Goal: Task Accomplishment & Management: Manage account settings

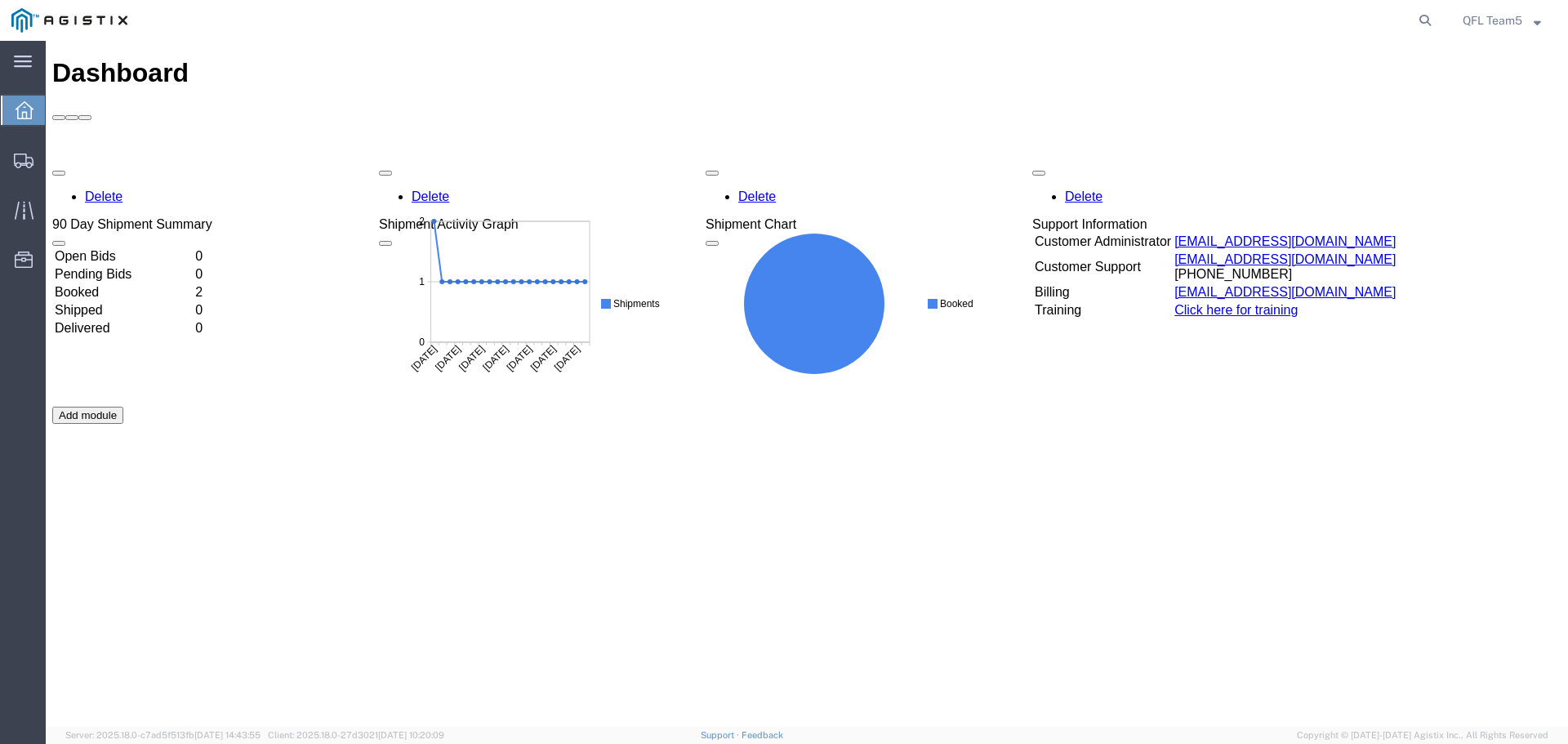
click at [144, 285] on td "Booked" at bounding box center [123, 293] width 139 height 16
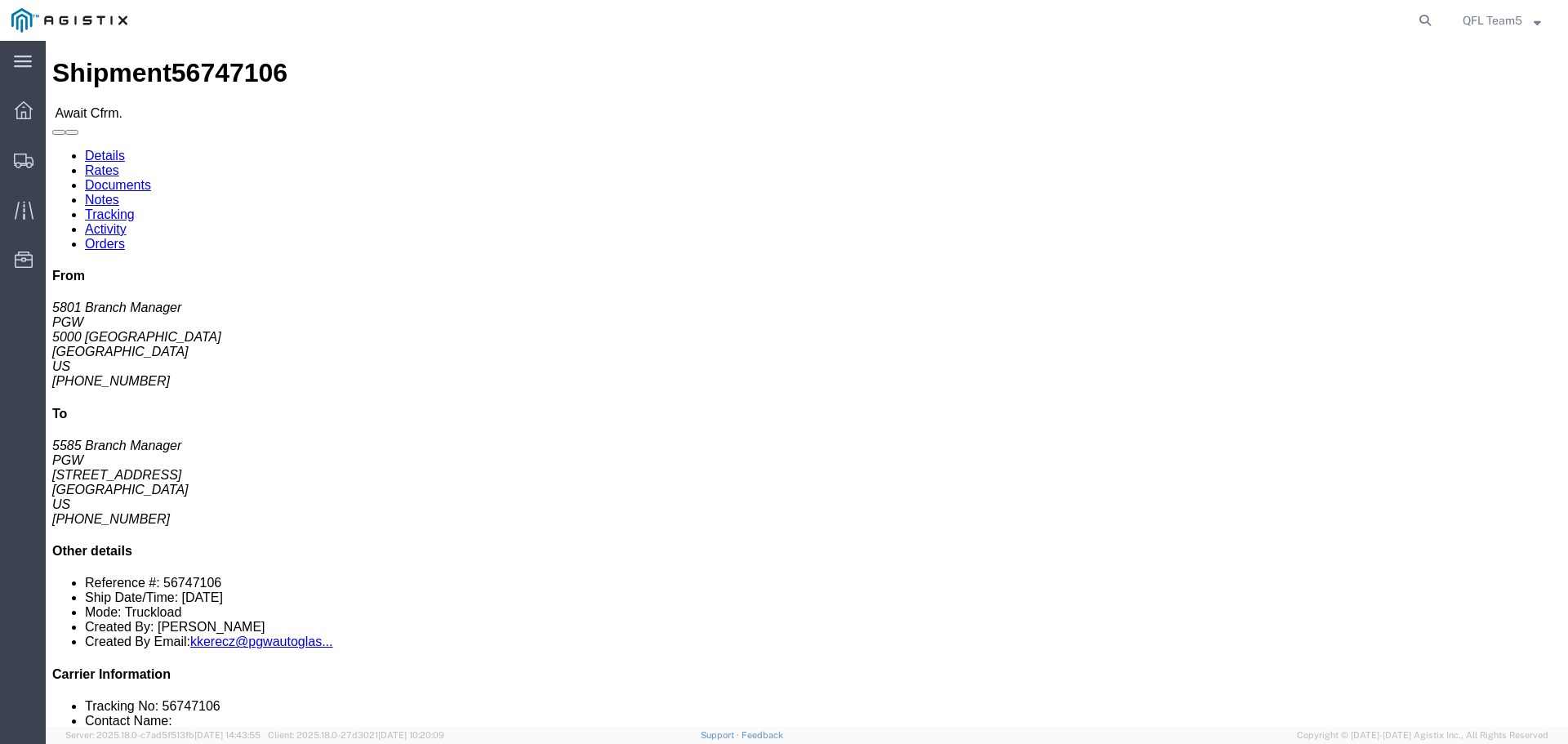
click link "Confirm"
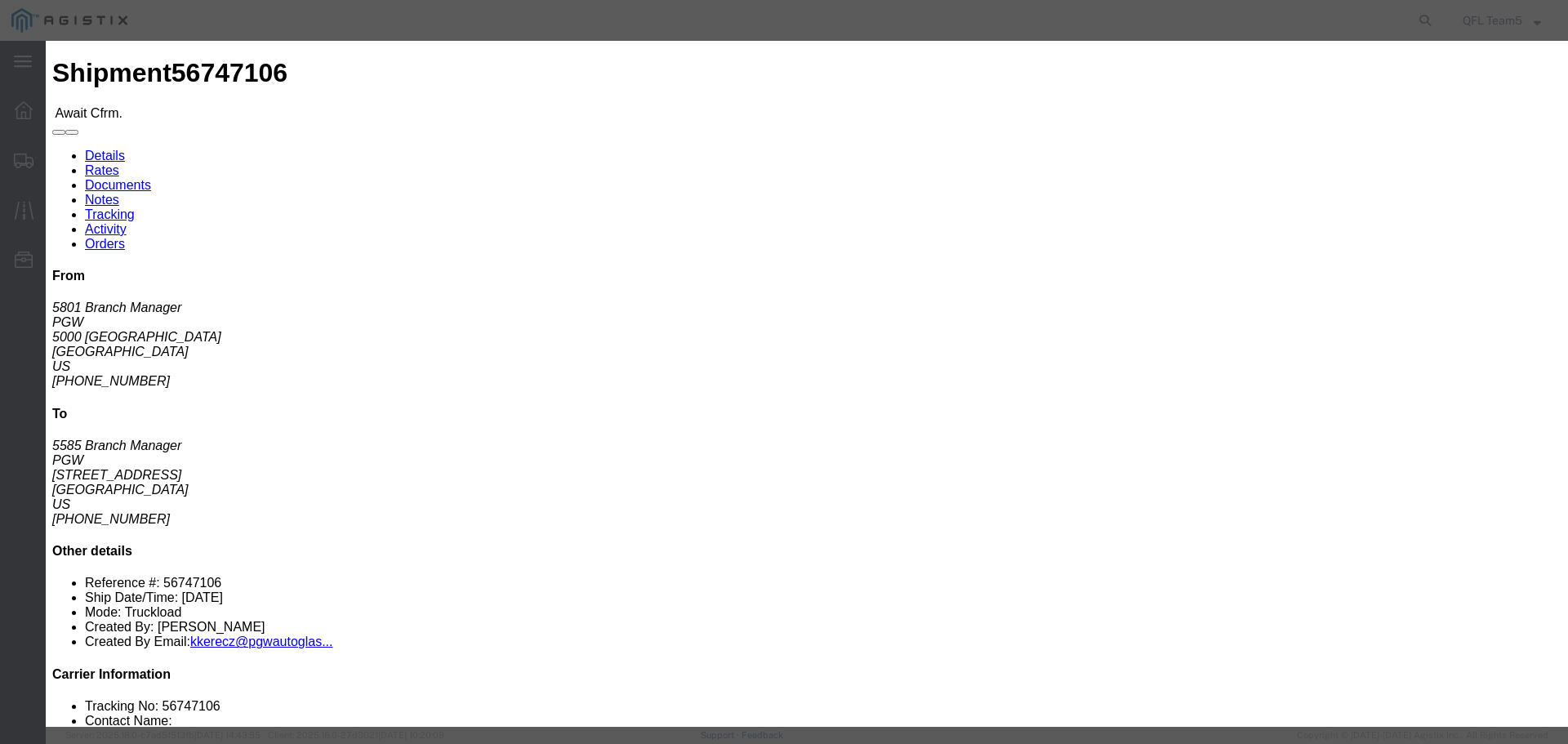
paste input "56747106"
type input "56747106"
click input "text"
type input "[PERSON_NAME]"
click input "text"
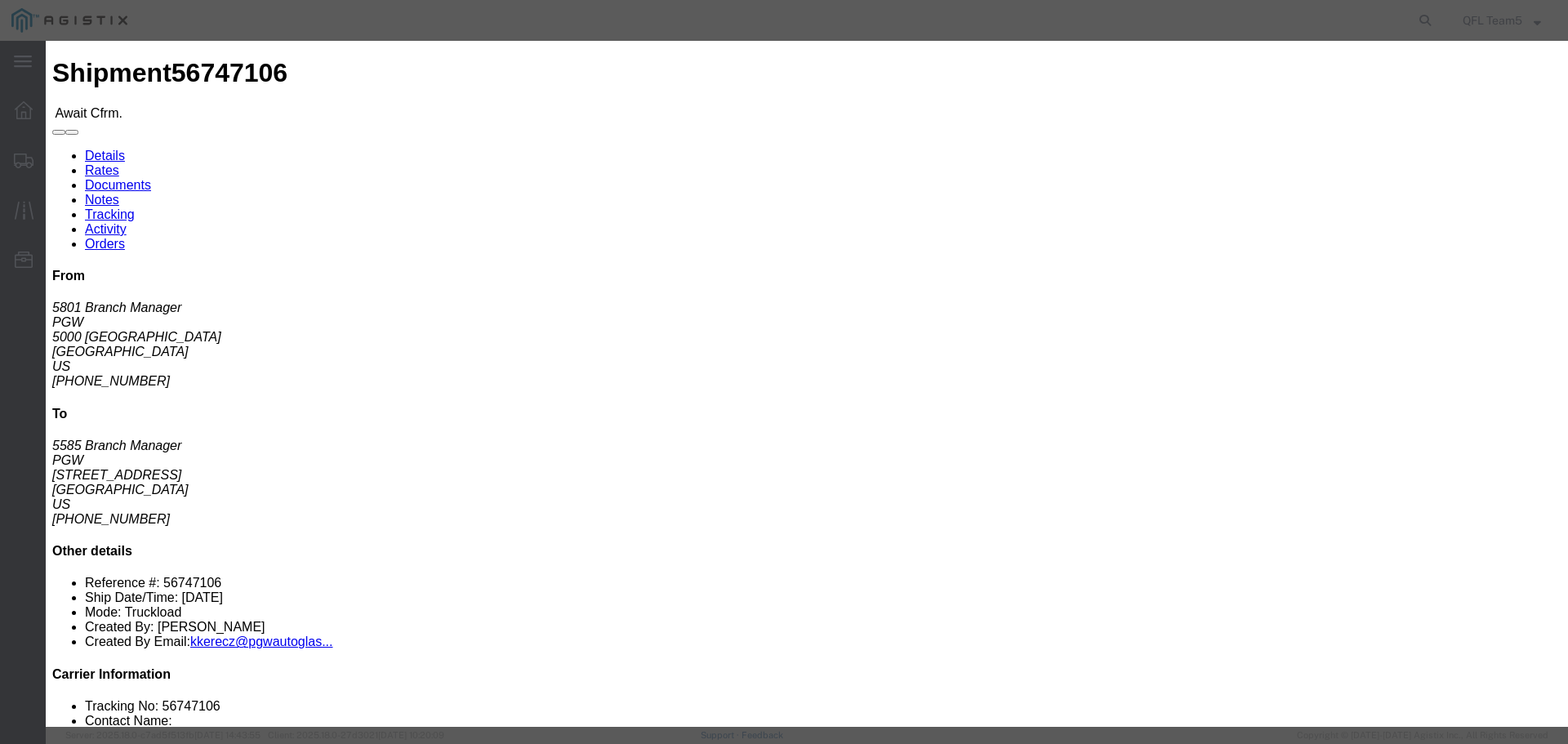
click input "text"
type input "2483139196"
click button "Submit"
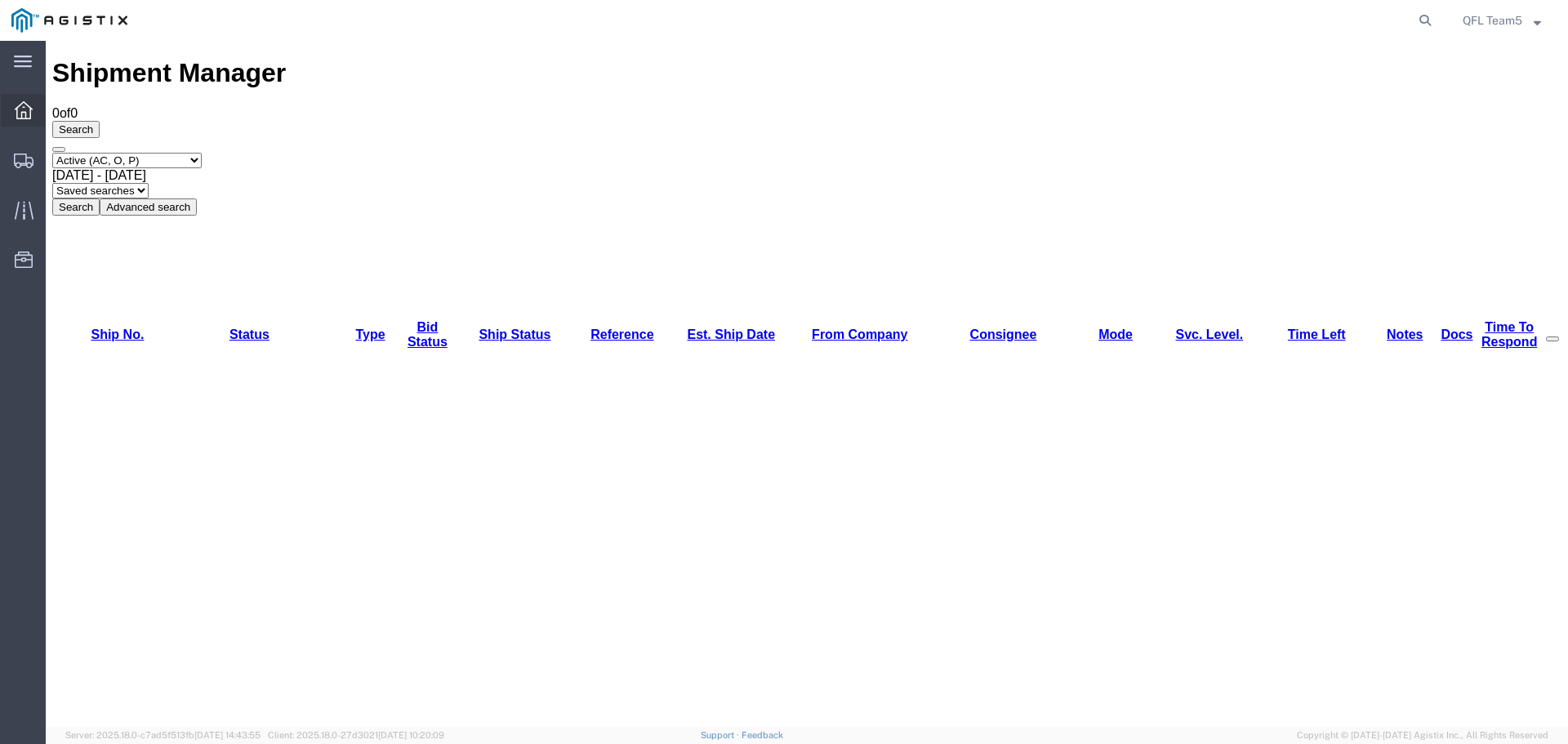
click at [56, 111] on span "Dashboard" at bounding box center [50, 110] width 12 height 33
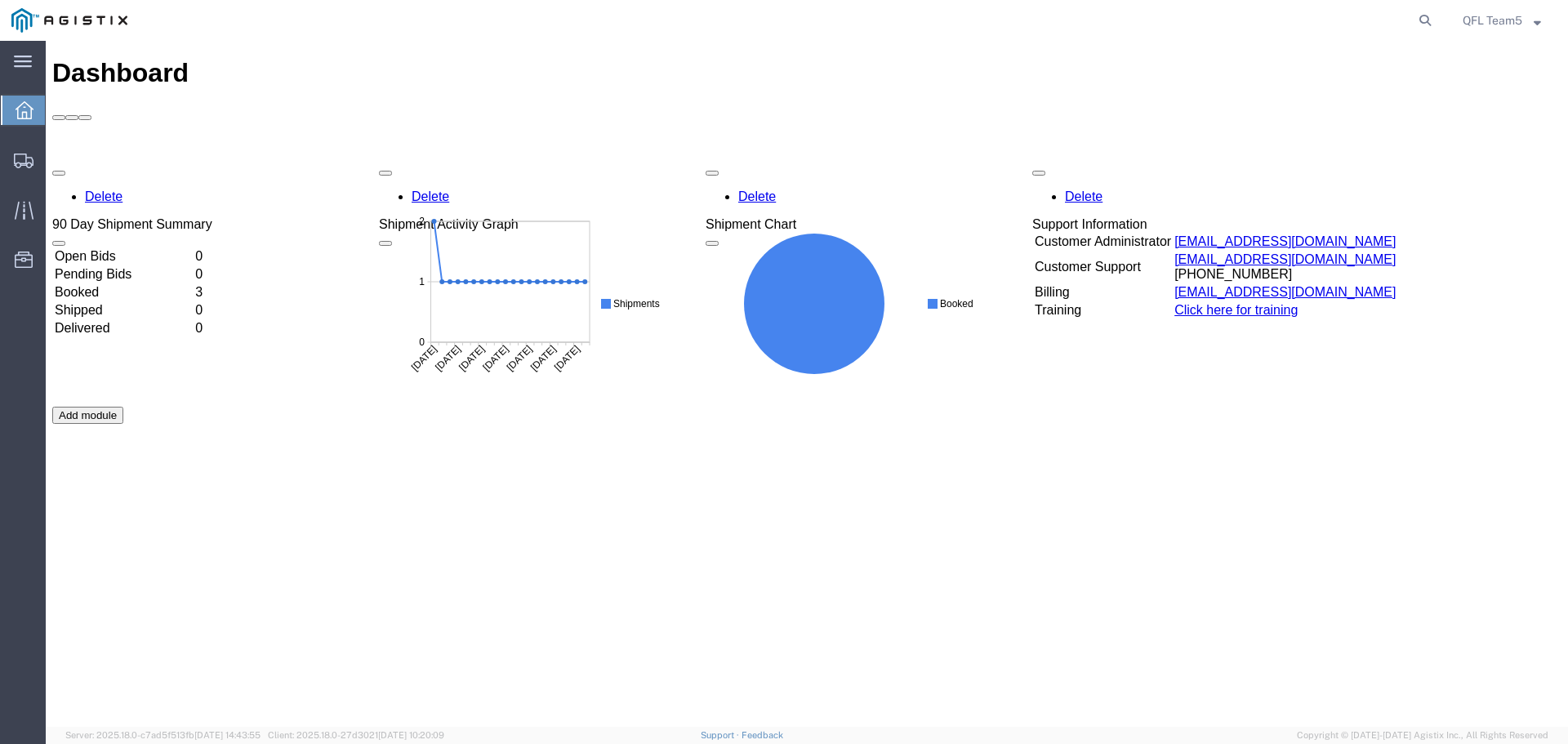
click at [145, 285] on td "Booked" at bounding box center [123, 293] width 139 height 16
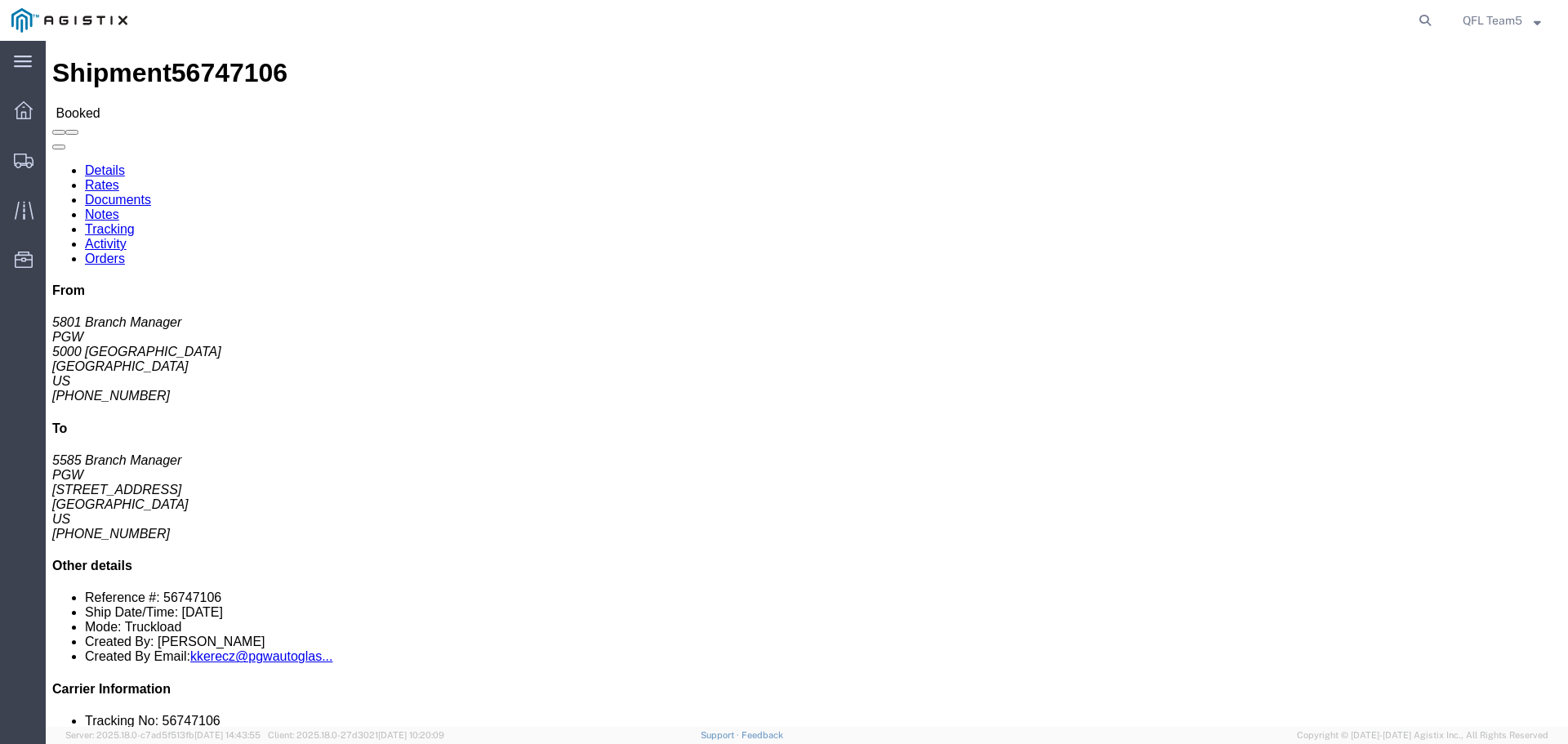
click link "Rates"
